Goal: Task Accomplishment & Management: Manage account settings

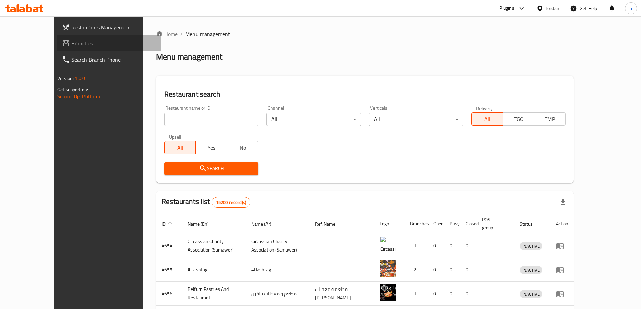
click at [71, 39] on span "Branches" at bounding box center [113, 43] width 84 height 8
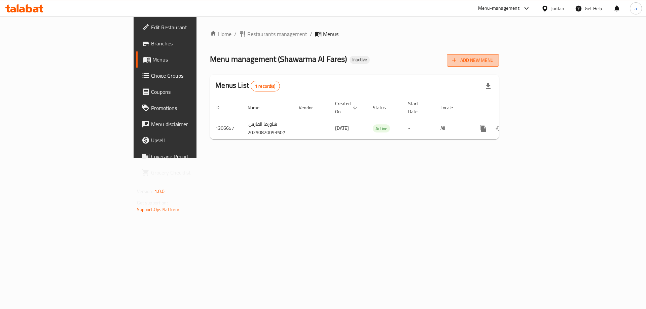
click at [493, 59] on span "Add New Menu" at bounding box center [472, 60] width 41 height 8
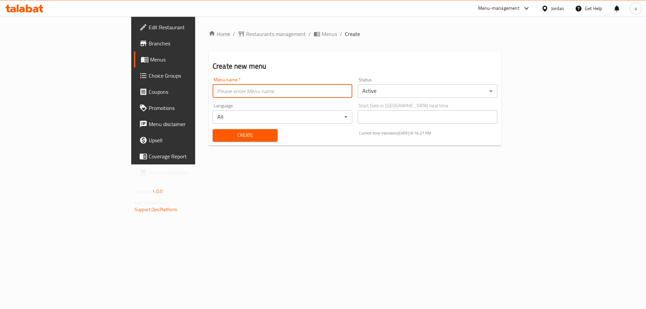
click at [275, 89] on input "text" at bounding box center [283, 90] width 140 height 13
type input "20/8"
click at [213, 129] on button "Create" at bounding box center [245, 135] width 65 height 12
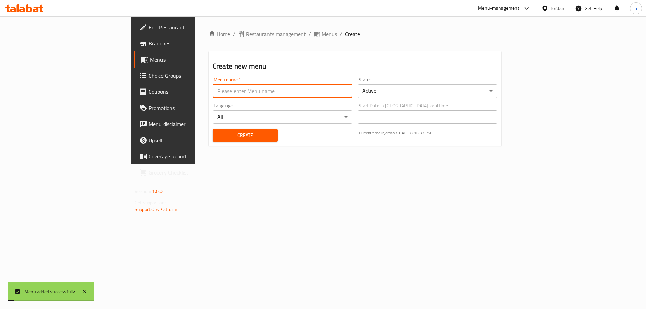
click at [321, 32] on span "Menus" at bounding box center [328, 34] width 15 height 8
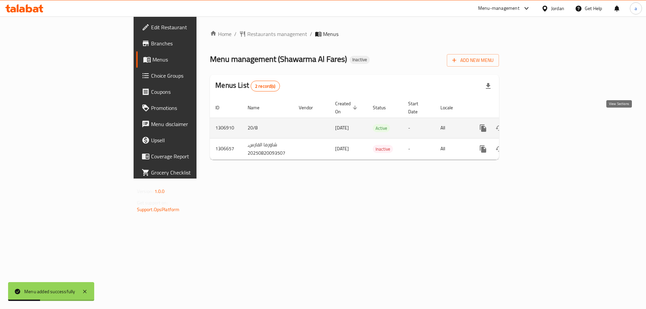
click at [535, 124] on icon "enhanced table" at bounding box center [531, 128] width 8 height 8
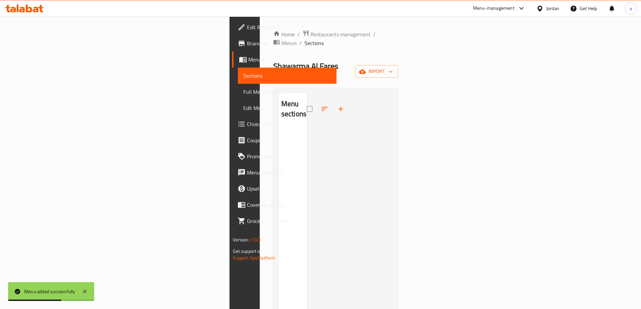
click at [398, 52] on div "Home / Restaurants management / Menus / Sections Shawarma Al Fares Inactive imp…" at bounding box center [335, 219] width 125 height 378
click at [392, 67] on span "import" at bounding box center [376, 71] width 32 height 8
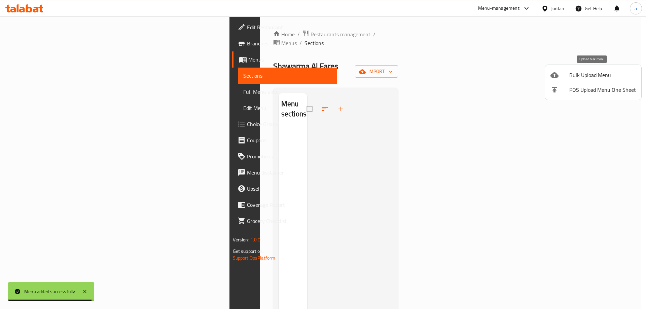
click at [603, 68] on li "Bulk Upload Menu" at bounding box center [593, 75] width 96 height 15
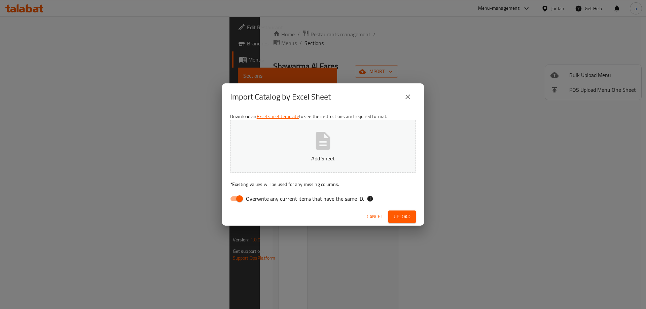
click at [367, 130] on button "Add Sheet" at bounding box center [323, 146] width 186 height 53
click at [240, 196] on input "Overwrite any current items that have the same ID." at bounding box center [239, 198] width 38 height 13
checkbox input "false"
click at [398, 218] on span "Upload" at bounding box center [401, 217] width 17 height 8
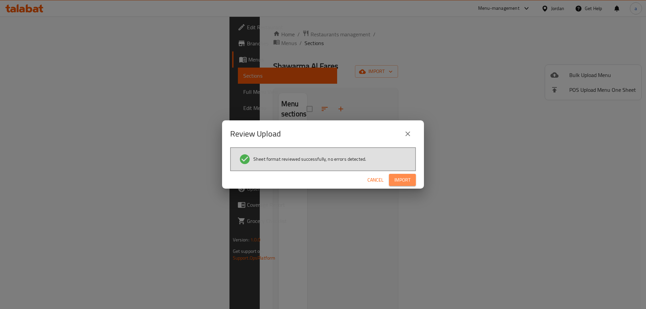
click at [399, 179] on span "Import" at bounding box center [402, 180] width 16 height 8
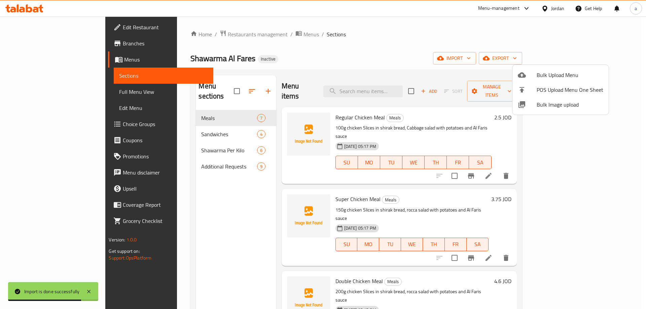
click at [30, 93] on div at bounding box center [323, 154] width 646 height 309
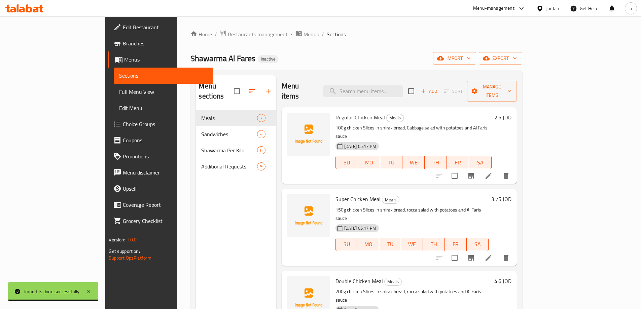
click at [119, 93] on span "Full Menu View" at bounding box center [163, 92] width 88 height 8
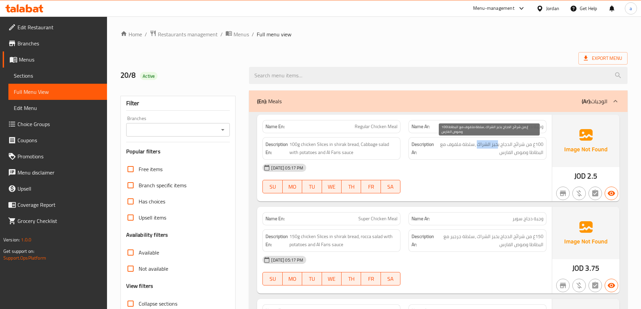
drag, startPoint x: 479, startPoint y: 143, endPoint x: 497, endPoint y: 148, distance: 19.3
click at [497, 148] on span "100غ من شرائح الدجاج بخبز الشراك ،سلطة ملفوف مع البطاطا وصوص الفارس" at bounding box center [489, 148] width 108 height 16
copy span "خبز الشراك"
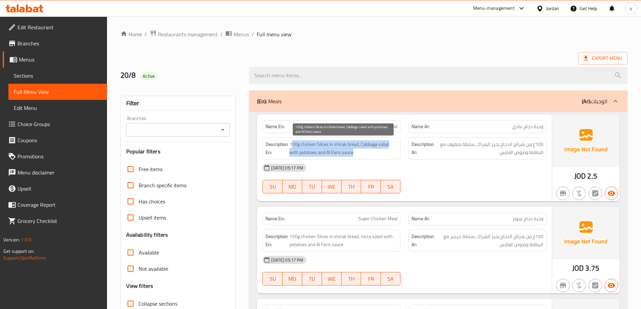
drag, startPoint x: 292, startPoint y: 143, endPoint x: 360, endPoint y: 156, distance: 69.2
click at [360, 156] on span "100g chicken Slices in shirak bread, Cabbage salad with potatoes and Al Faris s…" at bounding box center [343, 148] width 108 height 16
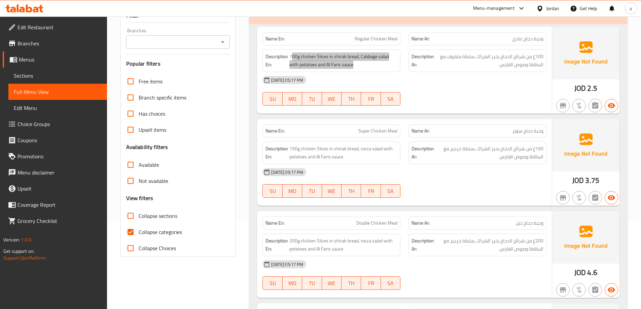
scroll to position [135, 0]
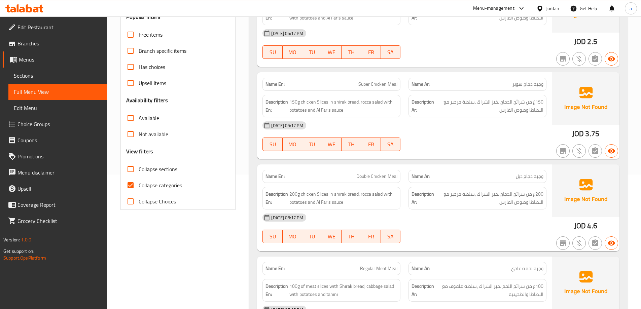
click at [157, 189] on span "Collapse categories" at bounding box center [160, 185] width 43 height 8
click at [139, 190] on input "Collapse categories" at bounding box center [130, 185] width 16 height 16
checkbox input "false"
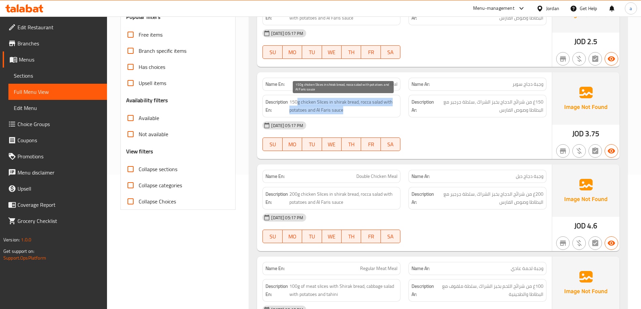
drag, startPoint x: 300, startPoint y: 102, endPoint x: 393, endPoint y: 108, distance: 93.7
click at [393, 108] on span "150g chicken Slices in shirak bread, rocca salad with potatoes and Al Faris sau…" at bounding box center [343, 106] width 108 height 16
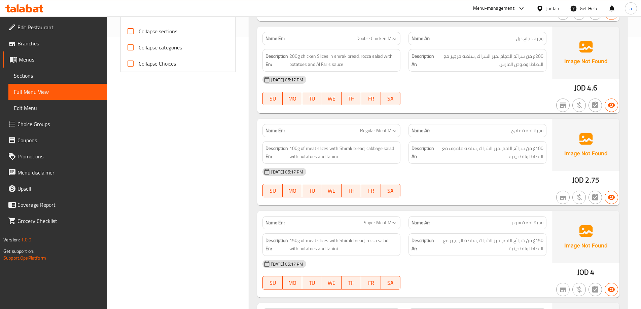
scroll to position [202, 0]
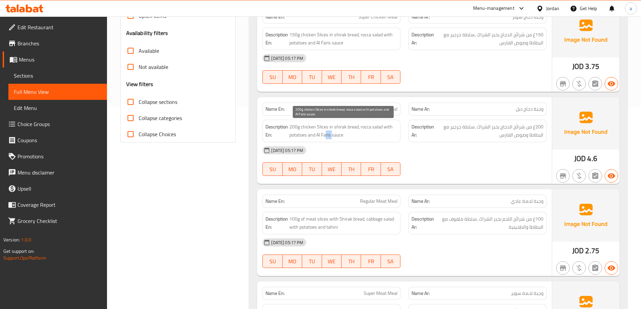
drag, startPoint x: 332, startPoint y: 137, endPoint x: 325, endPoint y: 136, distance: 6.4
click at [325, 136] on span "200g chicken Slices in shirak bread, rocca salad with potatoes and Al Faris sau…" at bounding box center [343, 131] width 108 height 16
click at [331, 133] on span "200g chicken Slices in shirak bread, rocca salad with potatoes and Al Faris sau…" at bounding box center [343, 131] width 108 height 16
drag, startPoint x: 331, startPoint y: 134, endPoint x: 317, endPoint y: 134, distance: 13.5
click at [317, 134] on span "200g chicken Slices in shirak bread, rocca salad with potatoes and Al Faris sau…" at bounding box center [343, 131] width 108 height 16
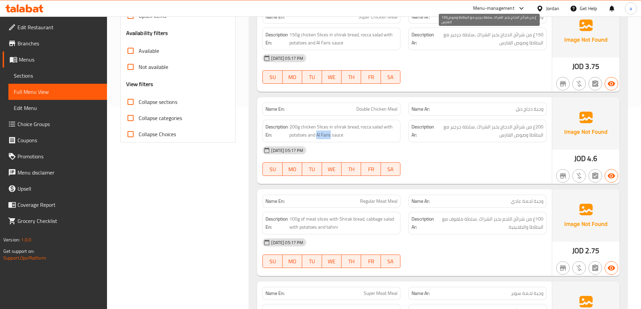
copy span "Al Faris"
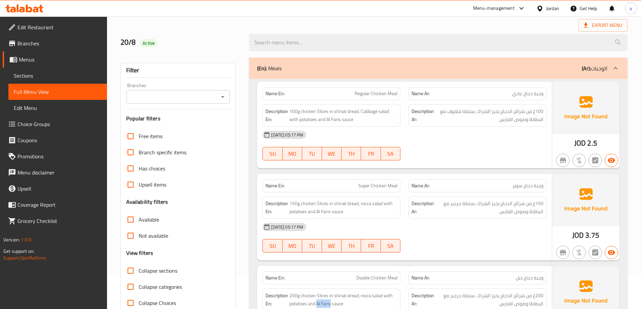
scroll to position [0, 0]
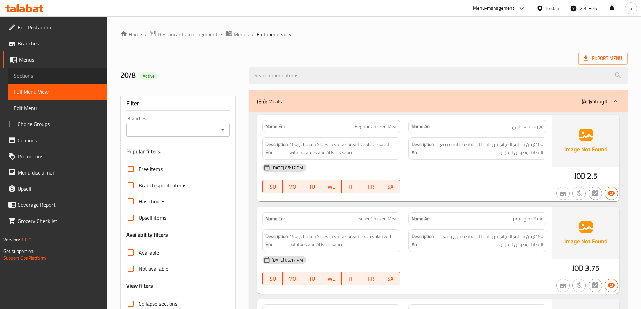
click at [47, 72] on span "Sections" at bounding box center [58, 76] width 88 height 8
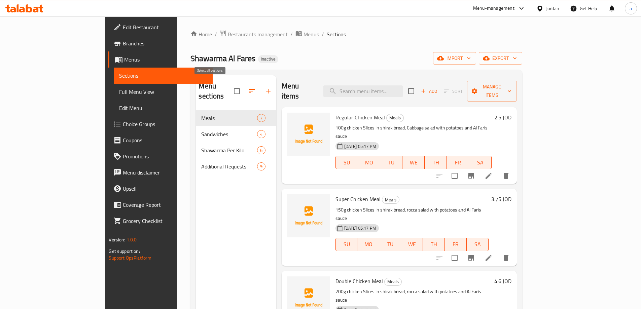
click at [230, 84] on input "checkbox" at bounding box center [237, 91] width 14 height 14
checkbox input "true"
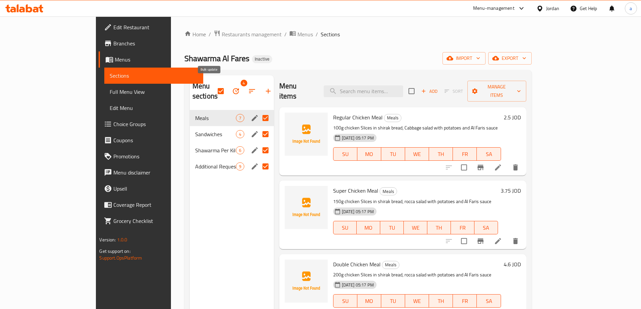
click at [228, 85] on button "button" at bounding box center [236, 91] width 16 height 16
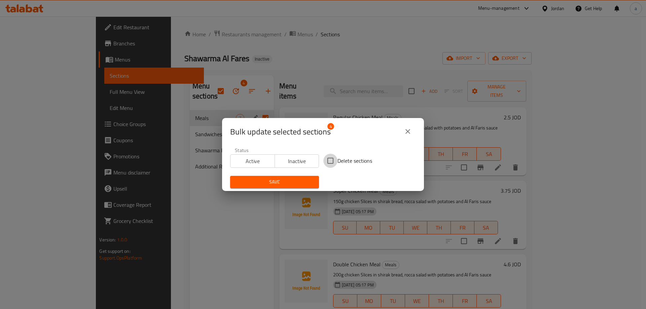
click at [330, 161] on input "Delete sections" at bounding box center [330, 161] width 14 height 14
checkbox input "true"
click at [293, 178] on button "Save" at bounding box center [274, 182] width 89 height 12
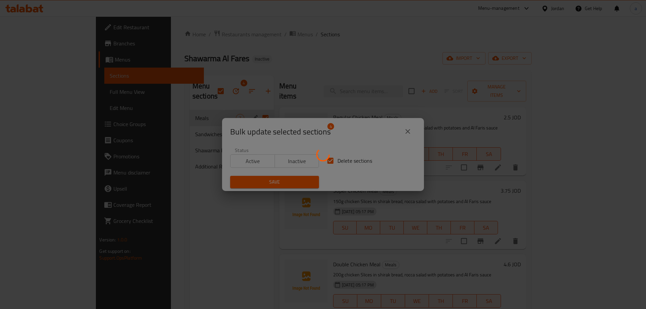
checkbox input "false"
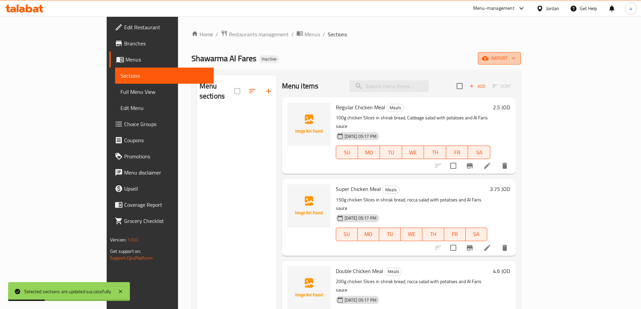
click at [488, 62] on icon "button" at bounding box center [485, 58] width 7 height 7
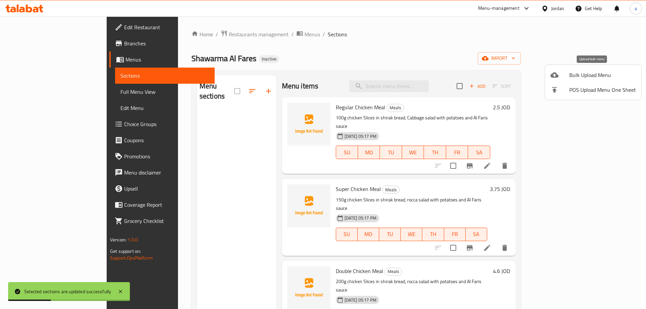
click at [575, 79] on span "Bulk Upload Menu" at bounding box center [602, 75] width 67 height 8
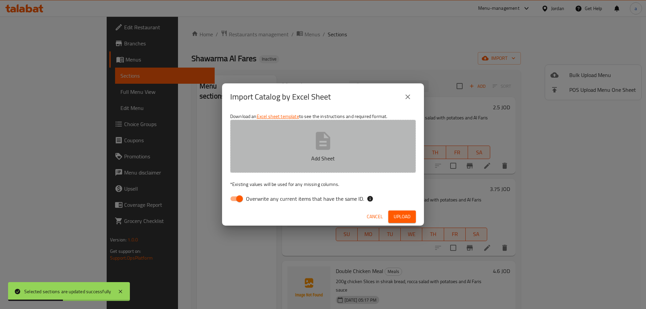
click at [315, 144] on icon "button" at bounding box center [323, 141] width 22 height 22
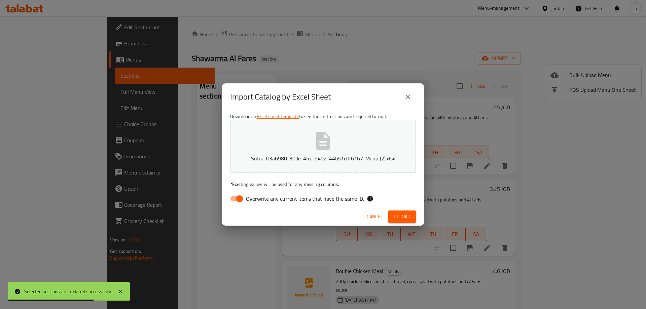
click at [237, 201] on input "Overwrite any current items that have the same ID." at bounding box center [239, 198] width 38 height 13
checkbox input "false"
click at [405, 215] on span "Upload" at bounding box center [401, 217] width 17 height 8
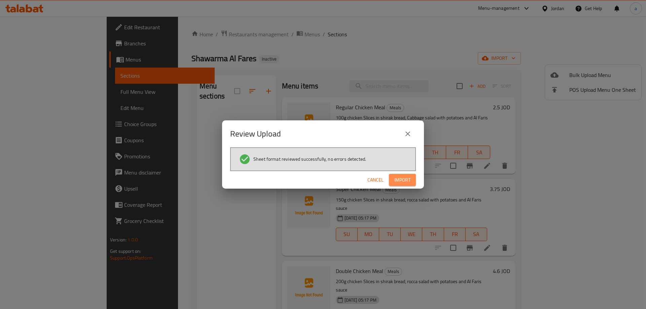
click at [404, 176] on span "Import" at bounding box center [402, 180] width 16 height 8
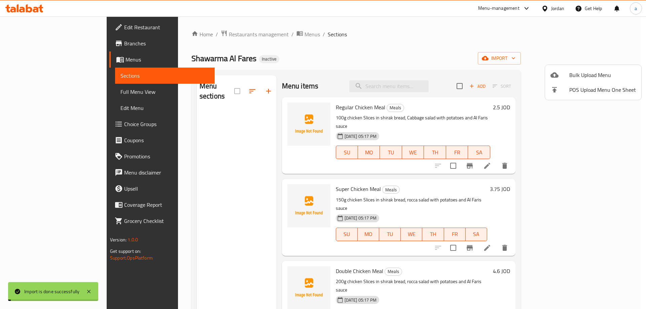
click at [51, 89] on div at bounding box center [323, 154] width 646 height 309
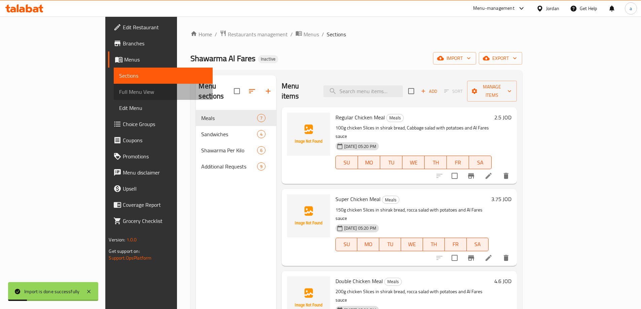
click at [119, 89] on span "Full Menu View" at bounding box center [163, 92] width 88 height 8
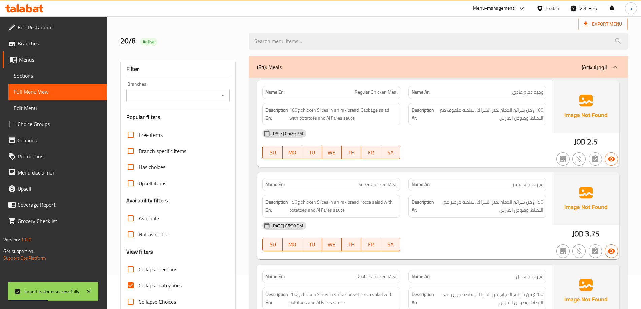
scroll to position [67, 0]
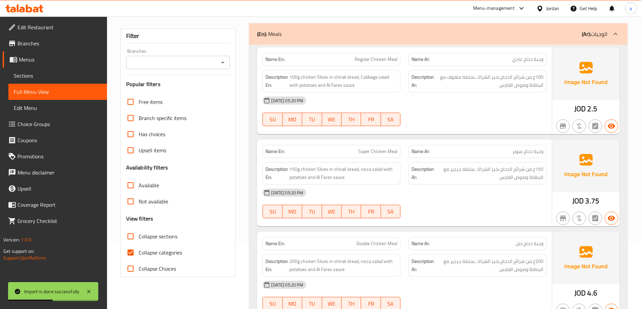
click at [160, 249] on span "Collapse categories" at bounding box center [160, 253] width 43 height 8
click at [139, 249] on input "Collapse categories" at bounding box center [130, 252] width 16 height 16
checkbox input "false"
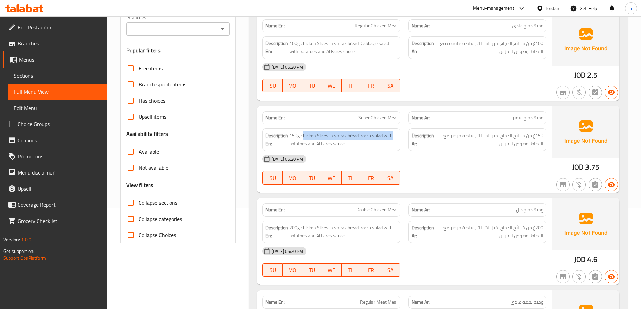
drag, startPoint x: 305, startPoint y: 135, endPoint x: 399, endPoint y: 139, distance: 94.6
click at [399, 139] on div "Description En: 150g chicken Slices in shirak bread, rocca salad with potatoes …" at bounding box center [331, 139] width 138 height 23
click at [454, 163] on div "20-08-2025 05:20 PM" at bounding box center [404, 159] width 292 height 16
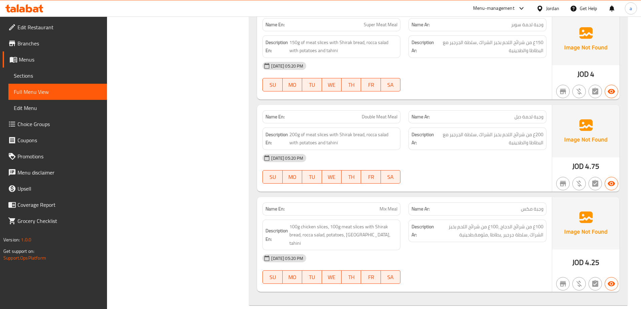
scroll to position [471, 0]
drag, startPoint x: 509, startPoint y: 51, endPoint x: 523, endPoint y: 56, distance: 14.6
click at [523, 56] on div "Description Ar: 150غ من شرائح اللحم بخبز الشراك ،سلطة الجرجير مع البطاطا والطحي…" at bounding box center [477, 46] width 138 height 23
copy span "طحينية"
drag, startPoint x: 293, startPoint y: 226, endPoint x: 329, endPoint y: 226, distance: 35.6
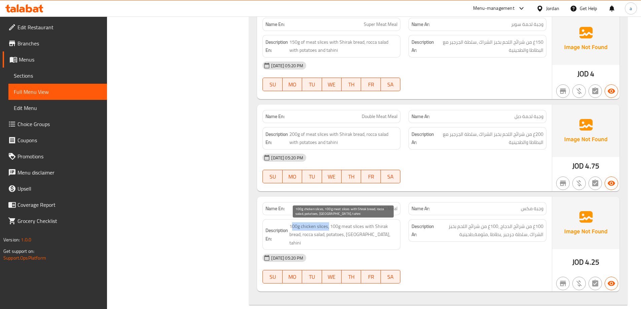
click at [329, 226] on span "100g chicken slices, 100g meat slices with Shirak bread, rocca salad, potatoes,…" at bounding box center [343, 234] width 108 height 25
drag, startPoint x: 331, startPoint y: 225, endPoint x: 365, endPoint y: 232, distance: 34.4
click at [371, 232] on span "100g chicken slices, 100g meat slices with Shirak bread, rocca salad, potatoes,…" at bounding box center [343, 234] width 108 height 25
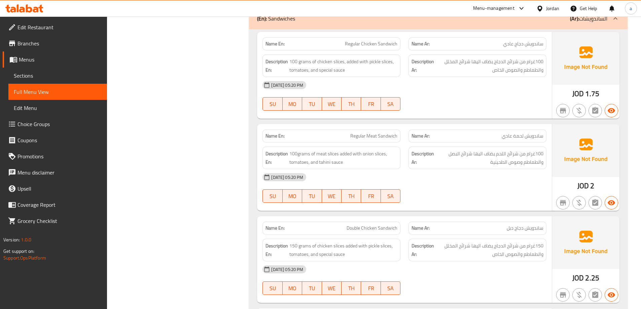
scroll to position [740, 0]
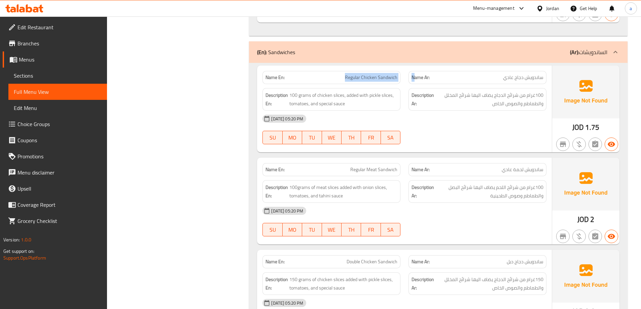
drag, startPoint x: 335, startPoint y: 70, endPoint x: 413, endPoint y: 73, distance: 77.7
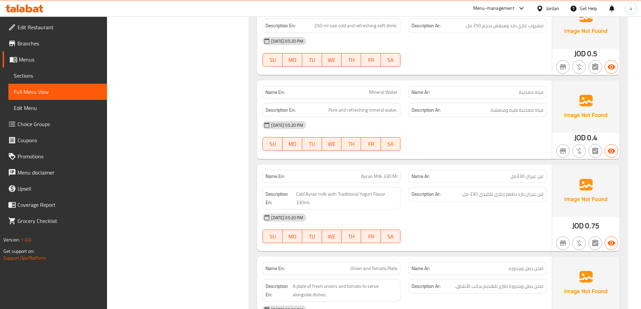
scroll to position [2264, 0]
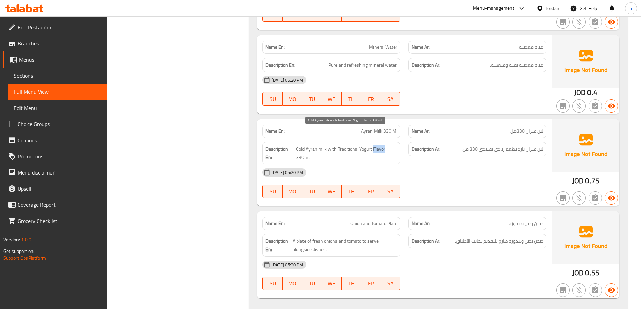
drag, startPoint x: 373, startPoint y: 135, endPoint x: 387, endPoint y: 131, distance: 14.2
click at [387, 145] on span "Cold Ayran milk with Traditional Yogurt Flavor 330ml." at bounding box center [346, 153] width 101 height 16
click at [27, 77] on span "Sections" at bounding box center [58, 76] width 88 height 8
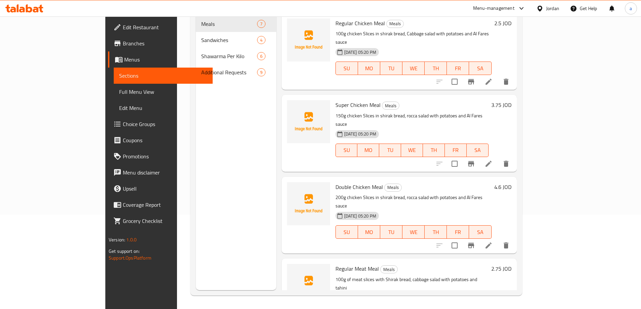
scroll to position [94, 0]
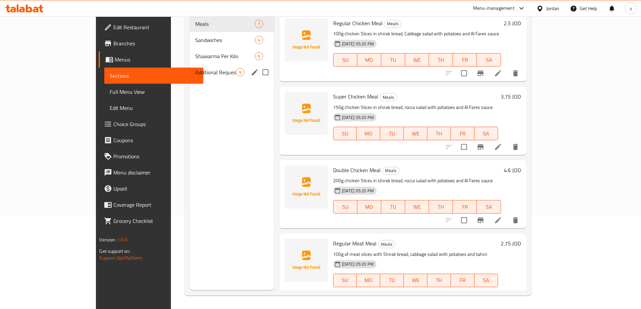
click at [190, 69] on div "Additional Requests 9" at bounding box center [232, 72] width 84 height 16
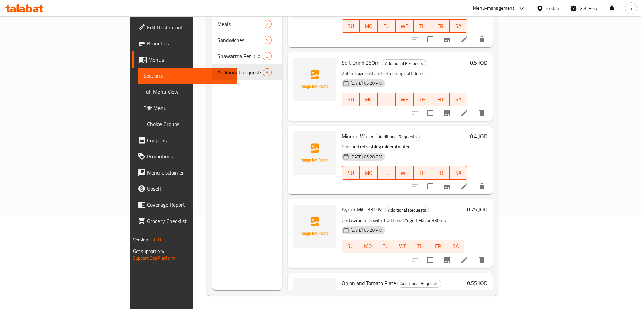
scroll to position [369, 0]
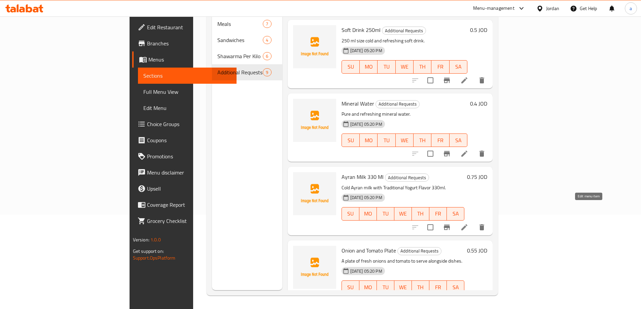
click at [468, 223] on icon at bounding box center [464, 227] width 8 height 8
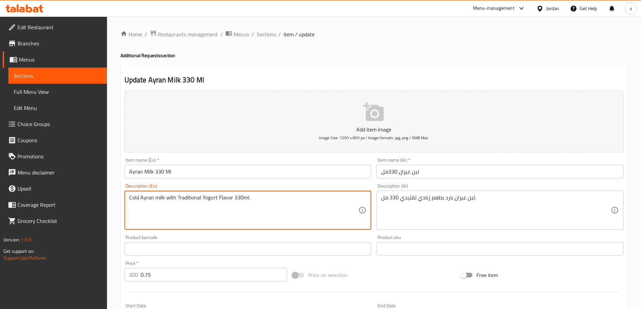
click at [221, 196] on textarea "Cold Ayran milk with Traditional Yogurt Flavor 330ml." at bounding box center [243, 210] width 229 height 32
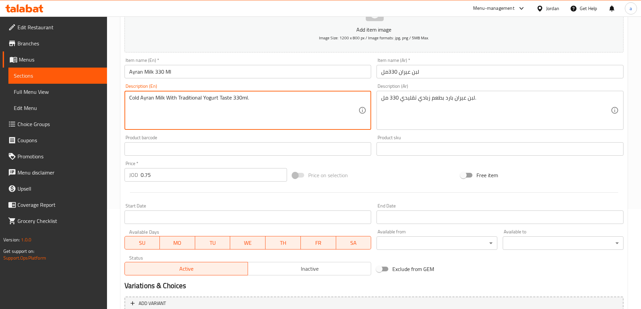
scroll to position [166, 0]
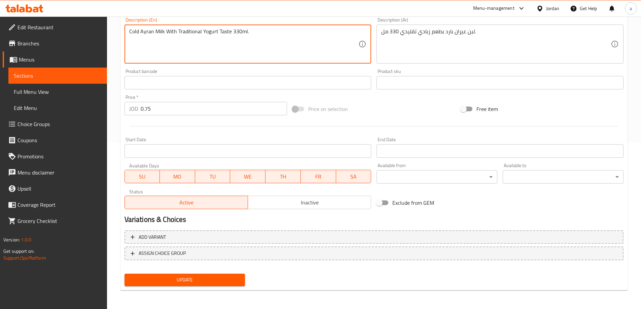
type textarea "Cold Ayran Milk With Traditional Yogurt Taste 330ml."
click at [165, 277] on span "Update" at bounding box center [185, 280] width 110 height 8
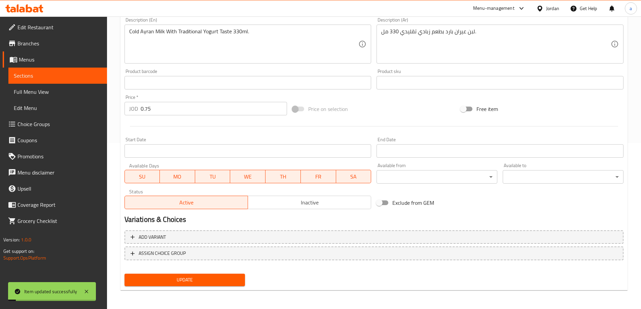
click at [51, 94] on span "Full Menu View" at bounding box center [58, 92] width 88 height 8
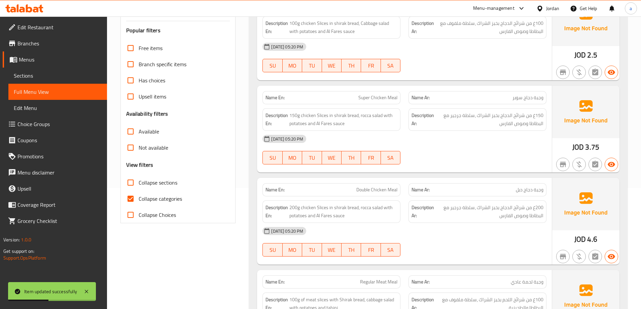
scroll to position [166, 0]
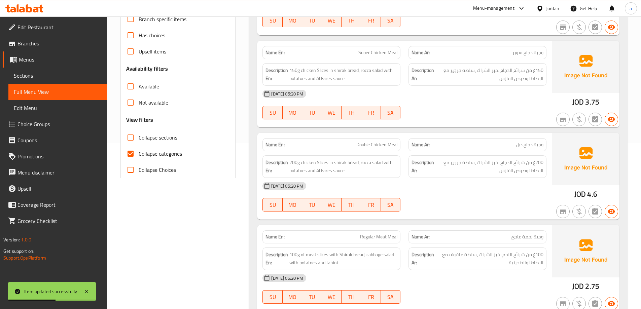
click at [148, 155] on span "Collapse categories" at bounding box center [160, 154] width 43 height 8
click at [139, 155] on input "Collapse categories" at bounding box center [130, 154] width 16 height 16
checkbox input "false"
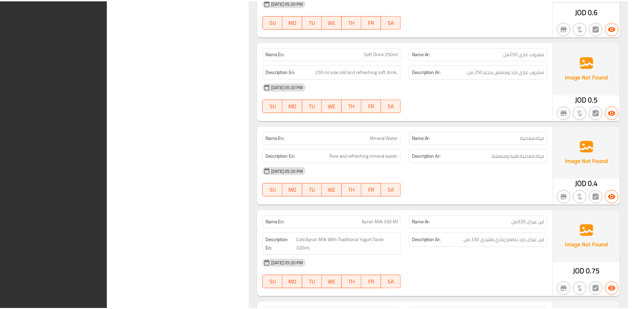
scroll to position [2264, 0]
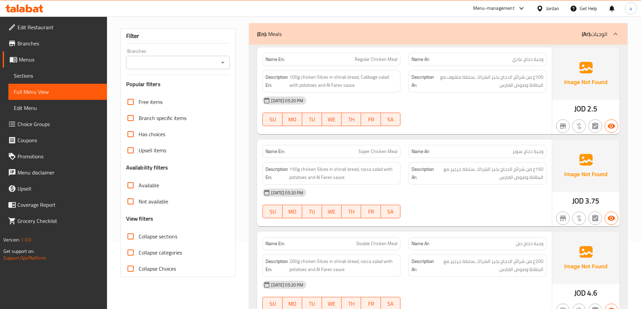
scroll to position [0, 0]
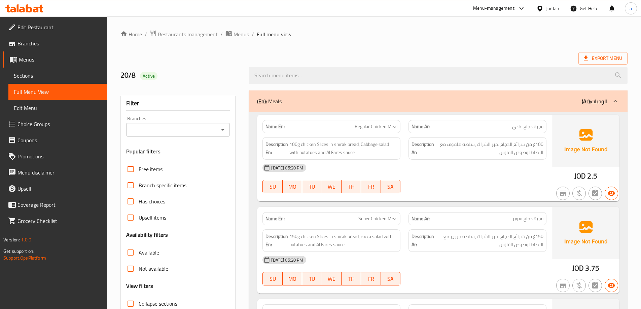
click at [549, 5] on div "Jordan" at bounding box center [552, 8] width 13 height 7
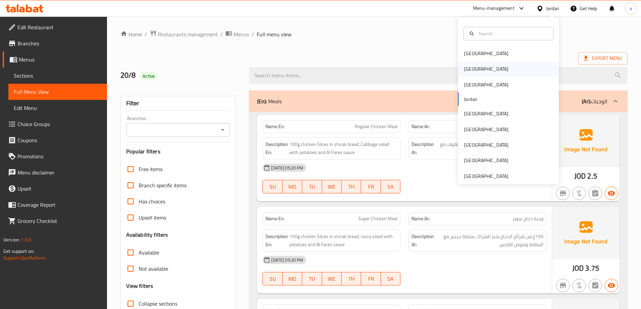
click at [458, 71] on div "Egypt" at bounding box center [485, 68] width 55 height 15
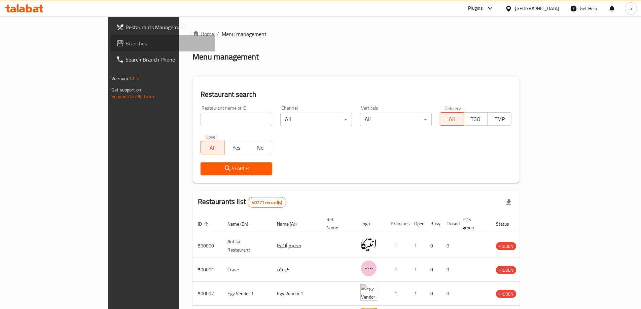
click at [111, 39] on link "Branches" at bounding box center [163, 43] width 104 height 16
